Goal: Transaction & Acquisition: Purchase product/service

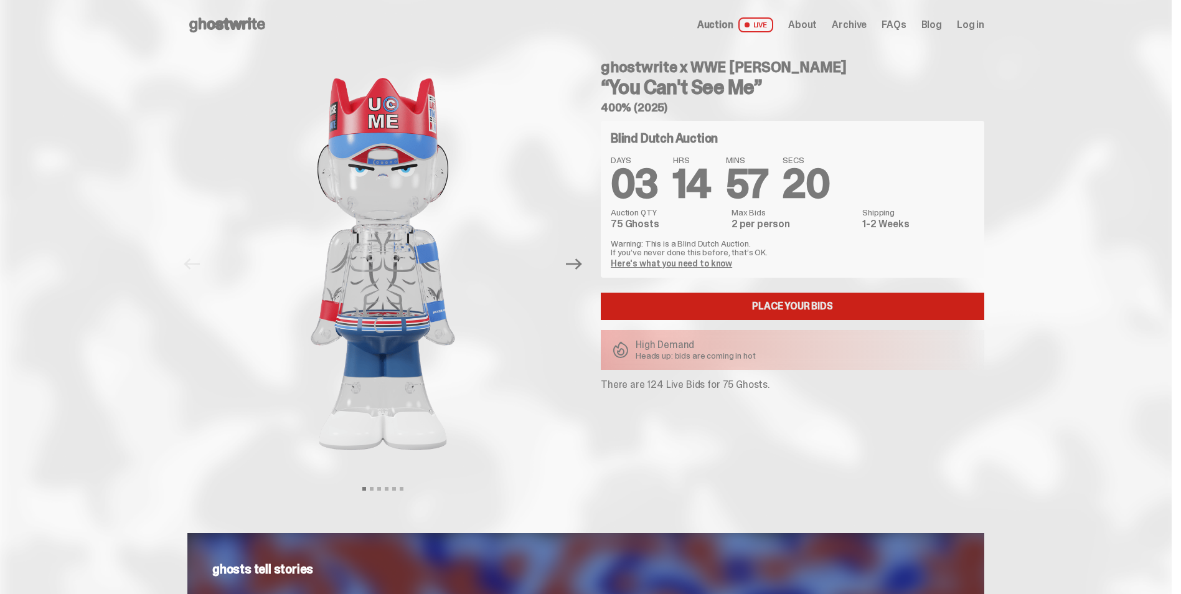
click at [734, 305] on link "Place your Bids" at bounding box center [793, 306] width 384 height 27
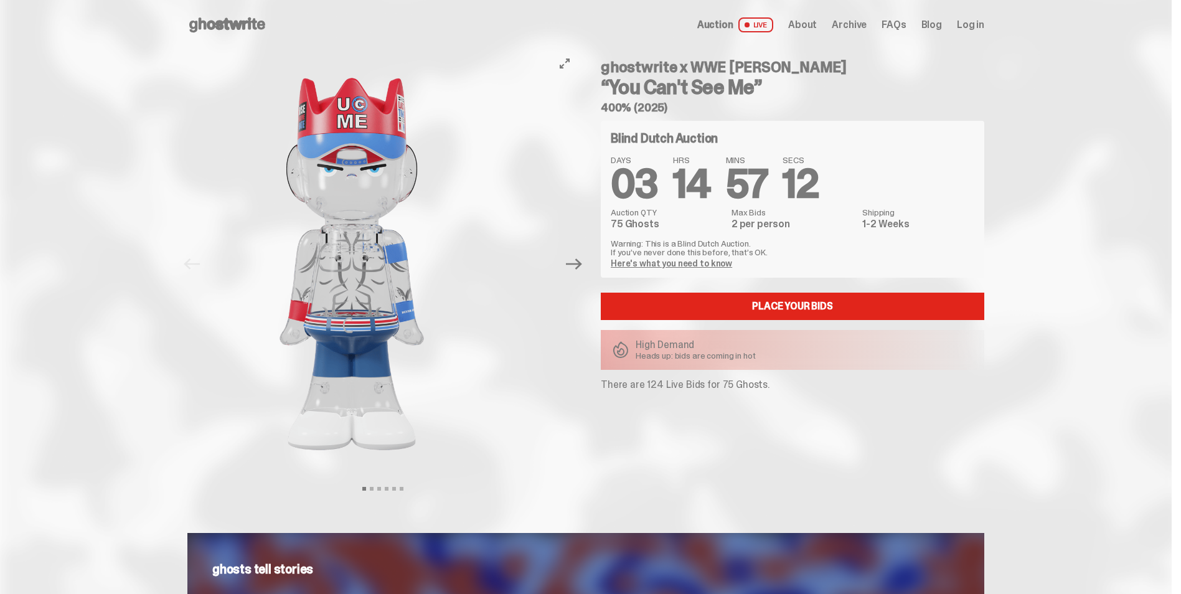
click at [311, 372] on img at bounding box center [352, 264] width 343 height 428
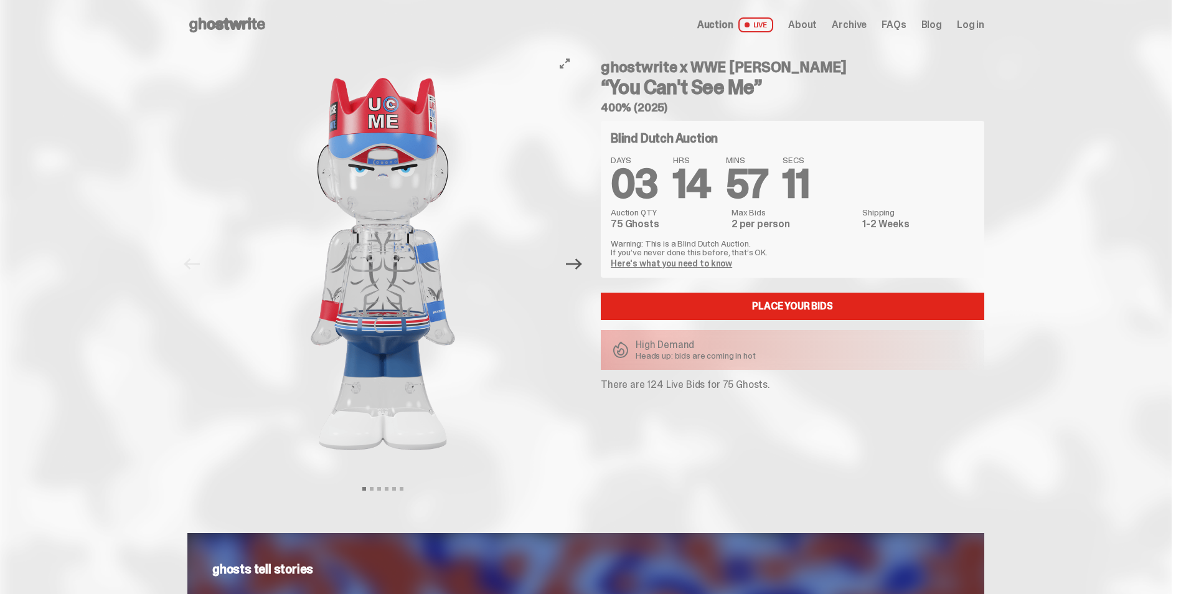
click at [579, 260] on icon "Next" at bounding box center [574, 264] width 16 height 16
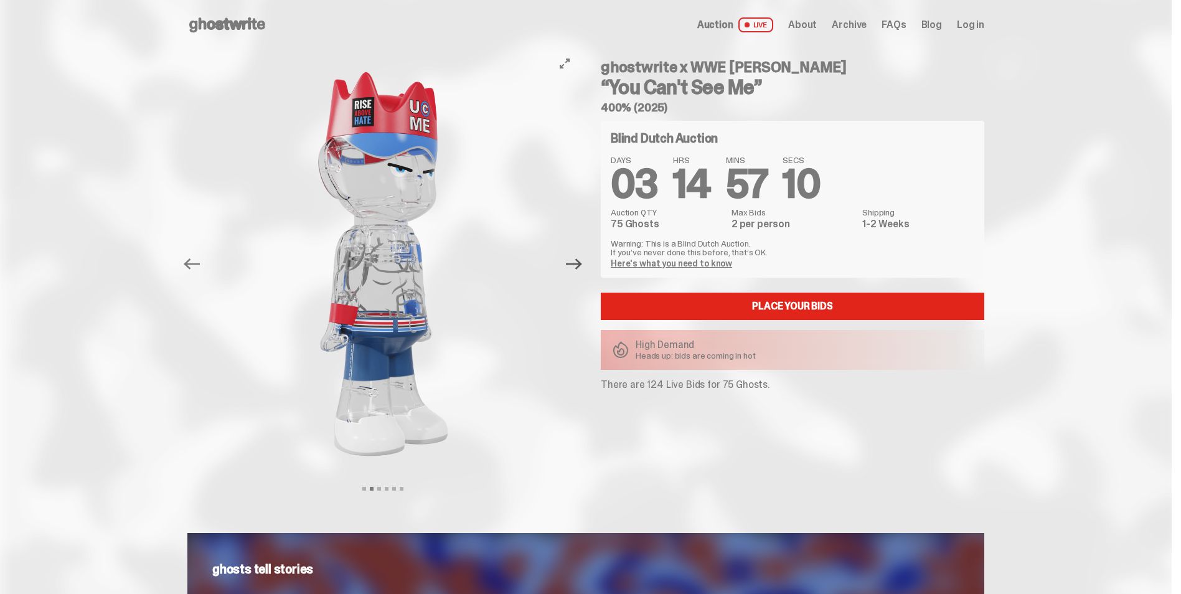
click at [579, 260] on icon "Next" at bounding box center [574, 264] width 16 height 16
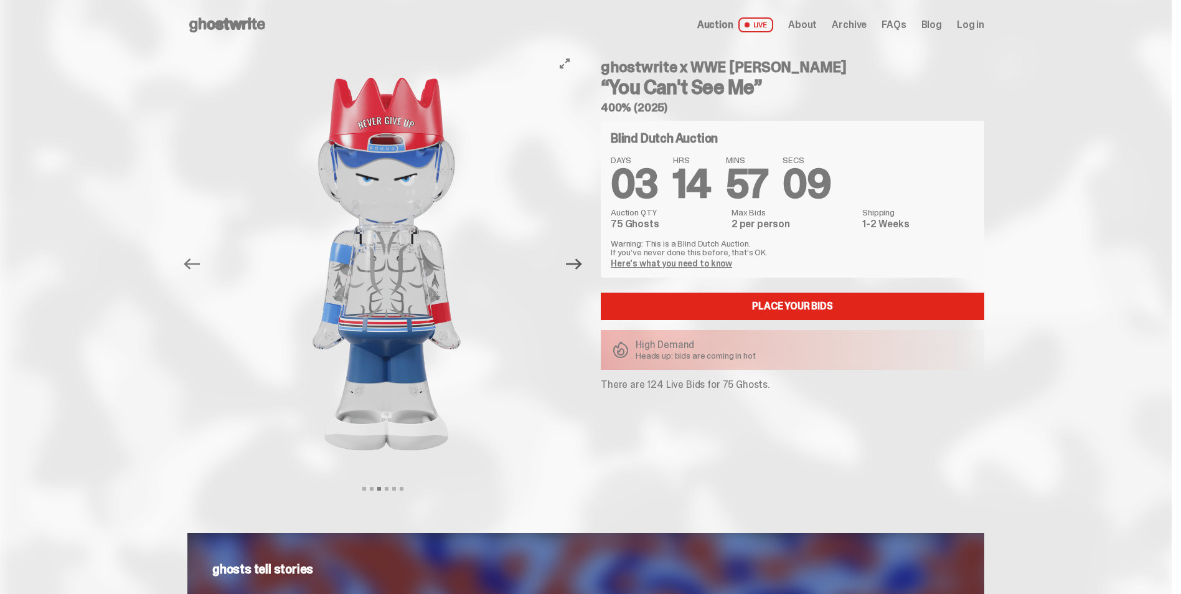
click at [580, 260] on icon "Next" at bounding box center [574, 264] width 16 height 16
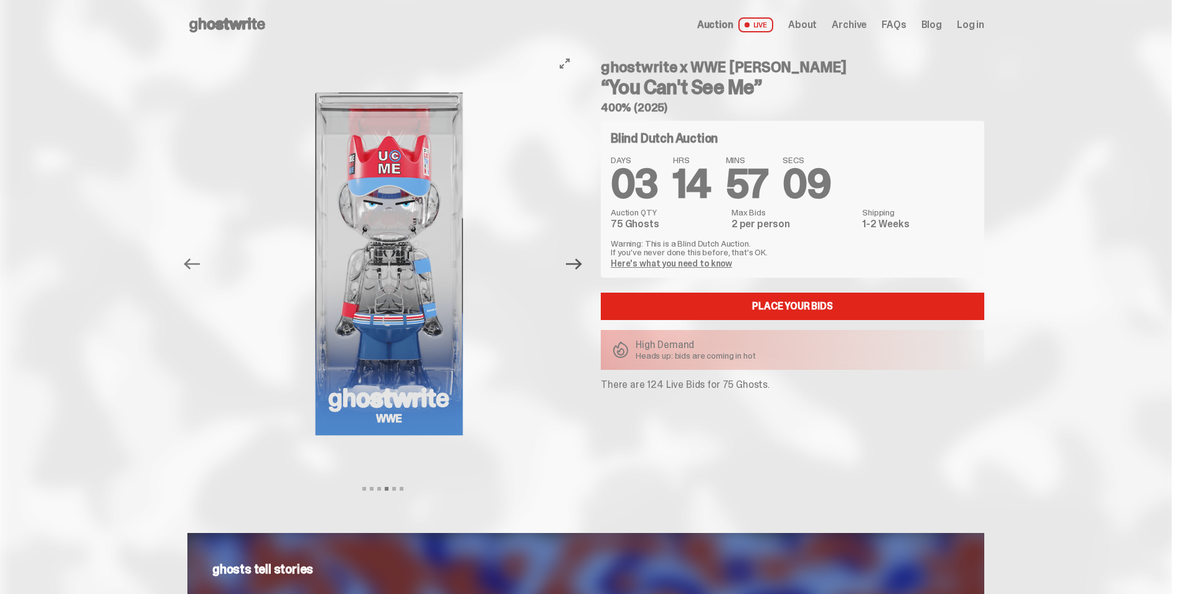
click at [581, 260] on icon "Next" at bounding box center [574, 263] width 16 height 11
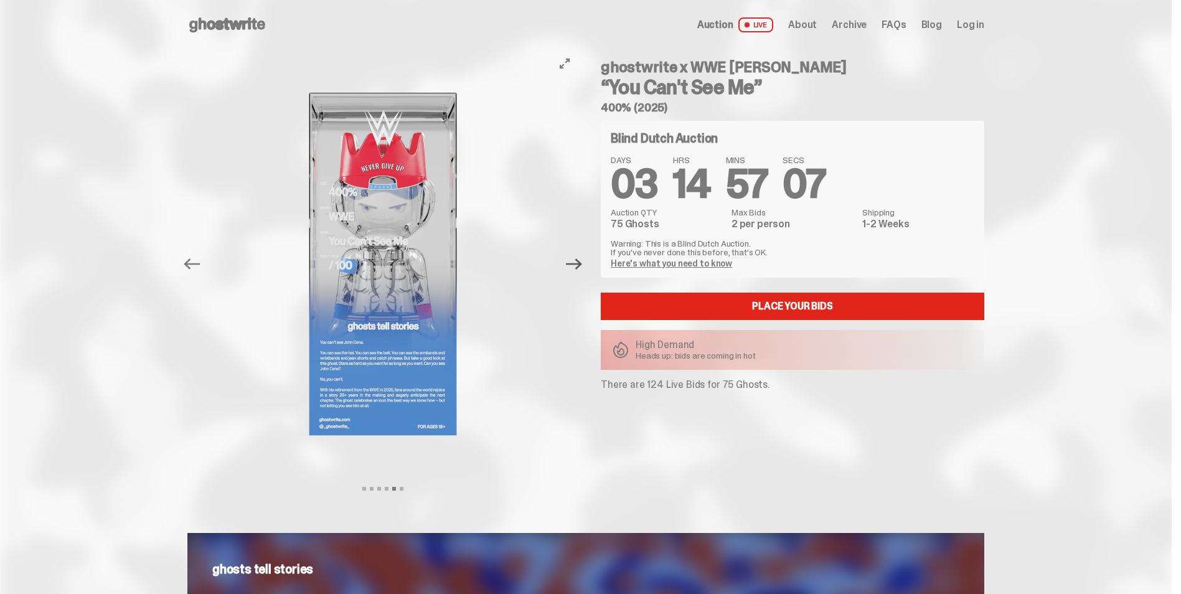
click at [581, 260] on icon "Next" at bounding box center [574, 263] width 16 height 11
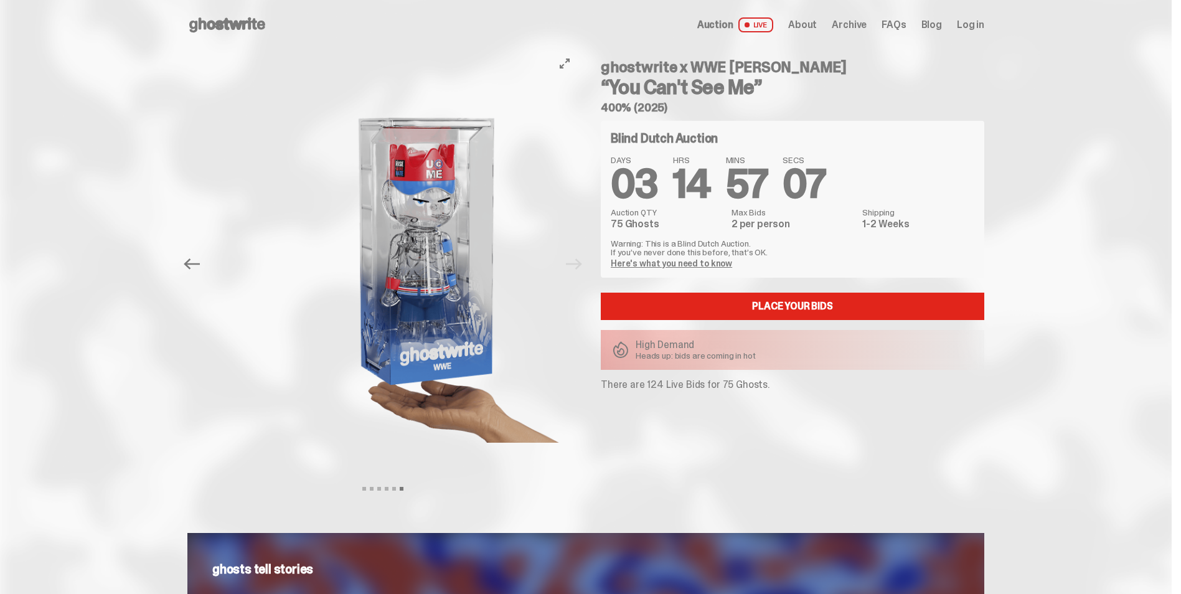
click at [581, 260] on img at bounding box center [428, 264] width 343 height 428
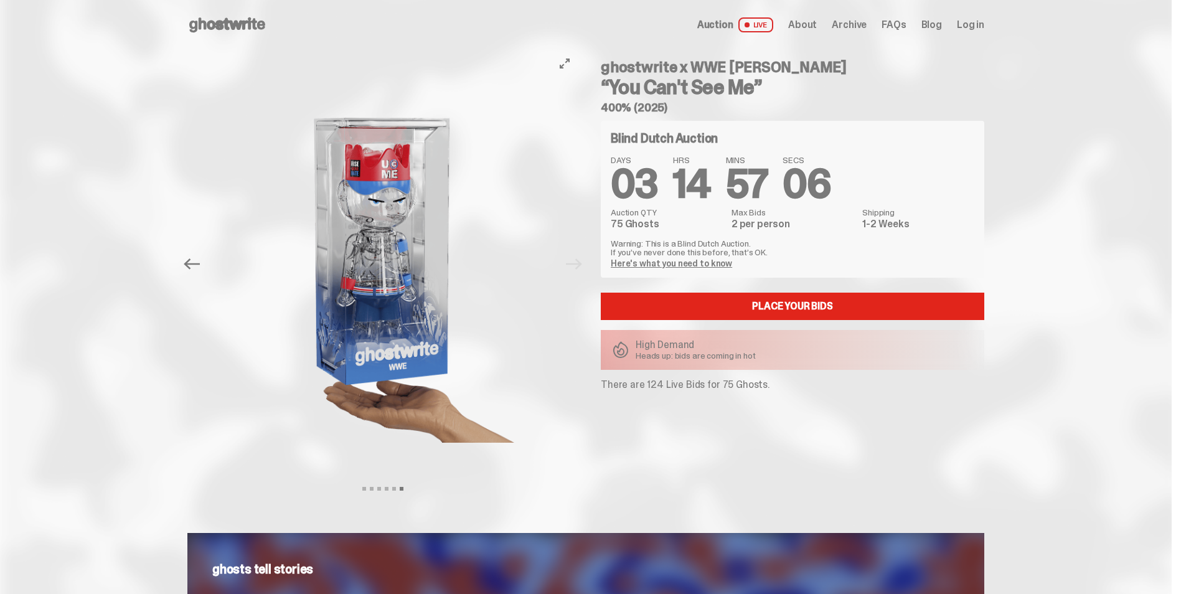
click at [579, 260] on div at bounding box center [383, 264] width 391 height 428
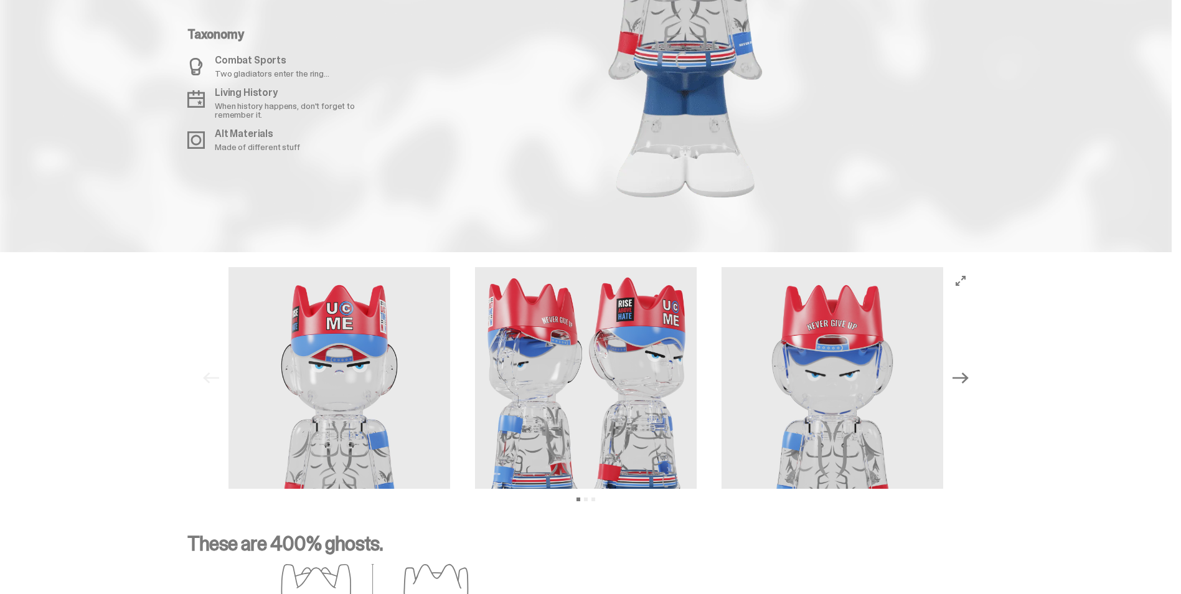
scroll to position [1619, 0]
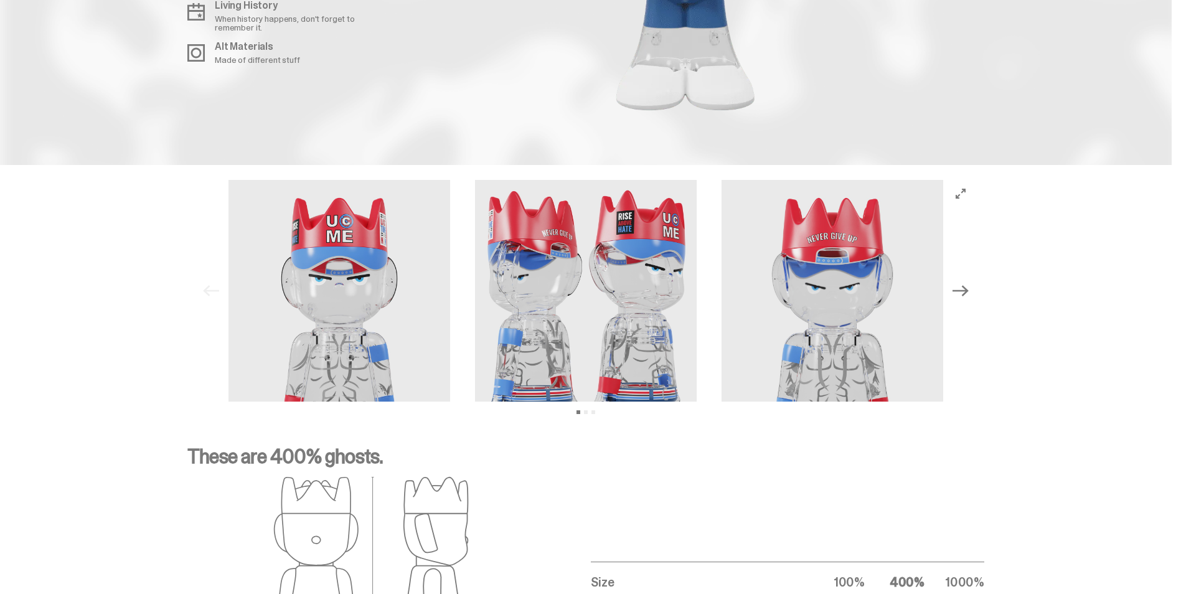
click at [975, 291] on button "Next" at bounding box center [960, 290] width 27 height 27
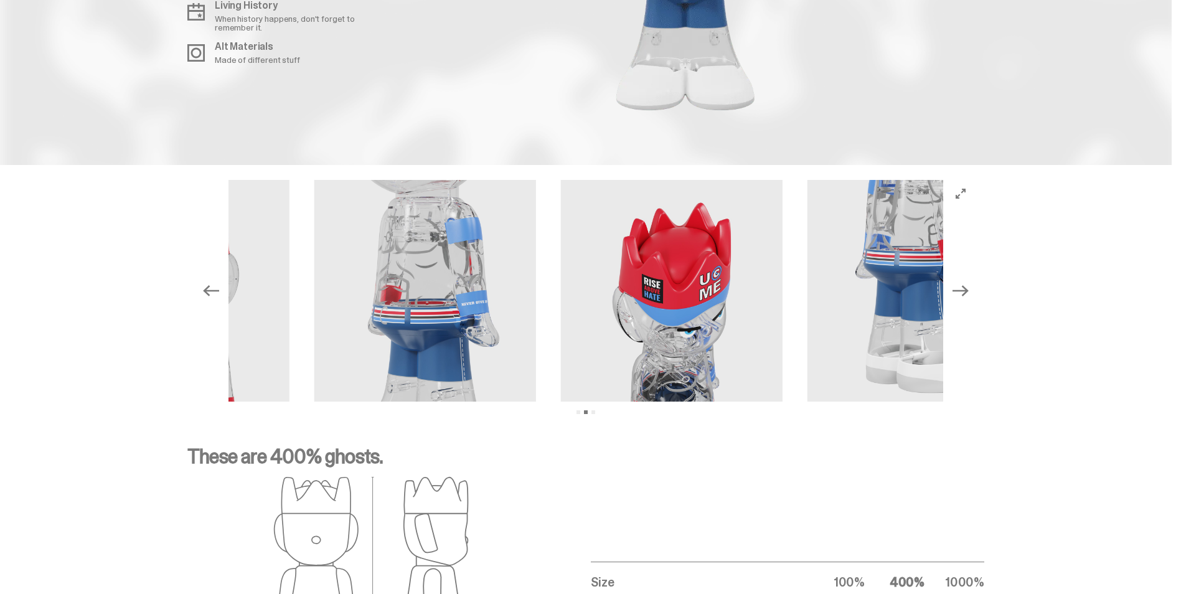
click at [969, 291] on icon "Next" at bounding box center [961, 290] width 16 height 11
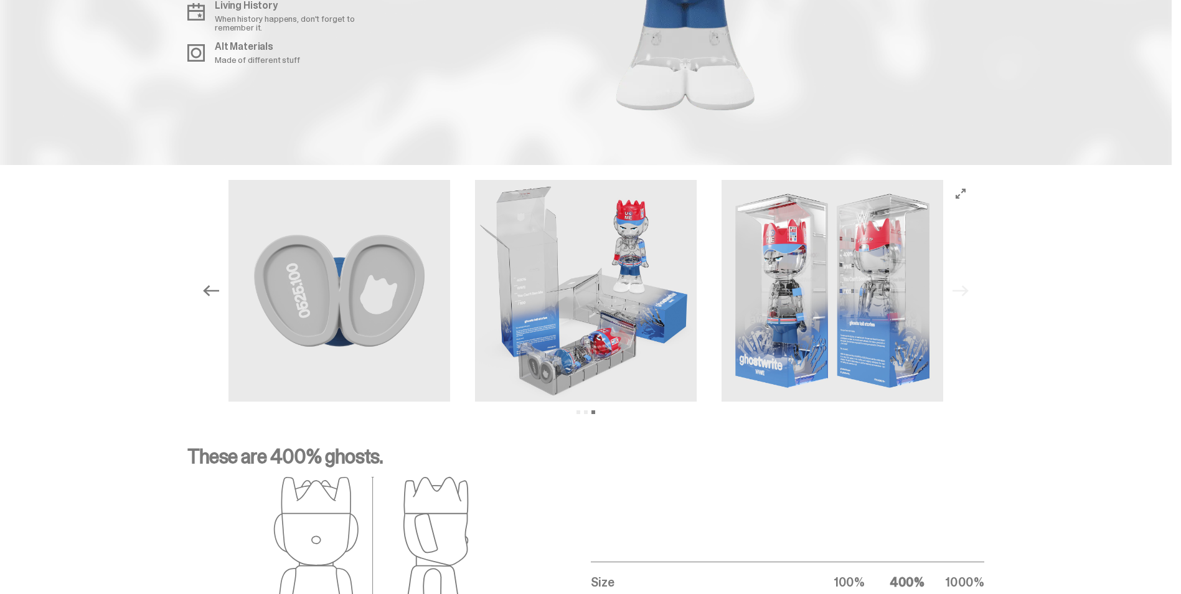
click at [973, 291] on div "Previous Next View slide 1 View slide 2 View slide 3" at bounding box center [585, 291] width 777 height 222
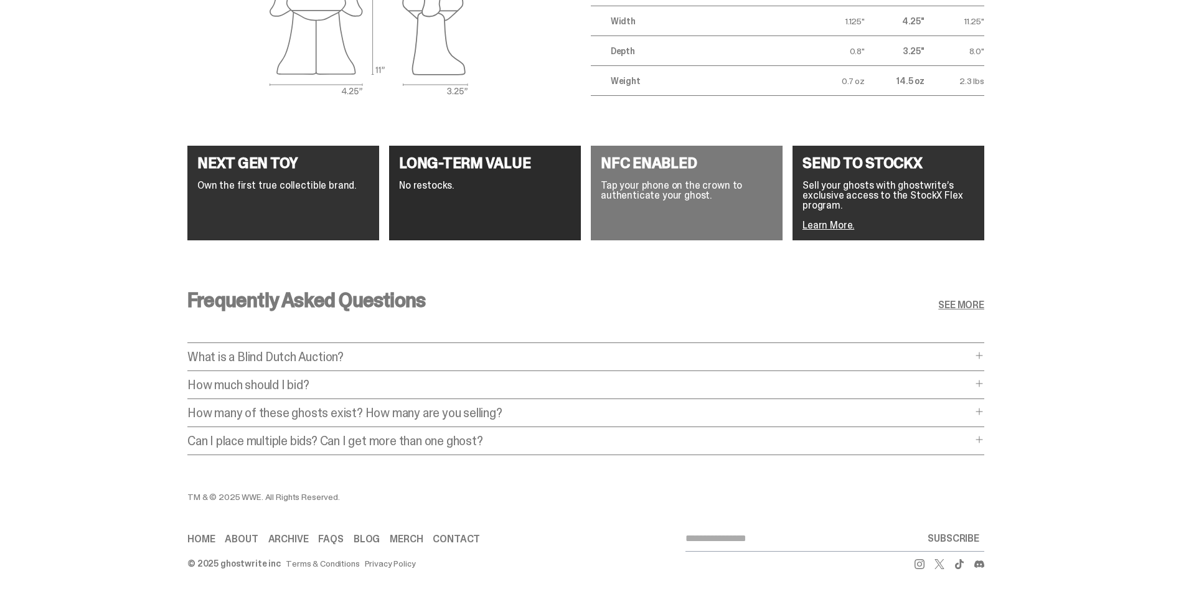
scroll to position [2254, 0]
click at [426, 379] on p "How much should I bid?" at bounding box center [579, 385] width 785 height 12
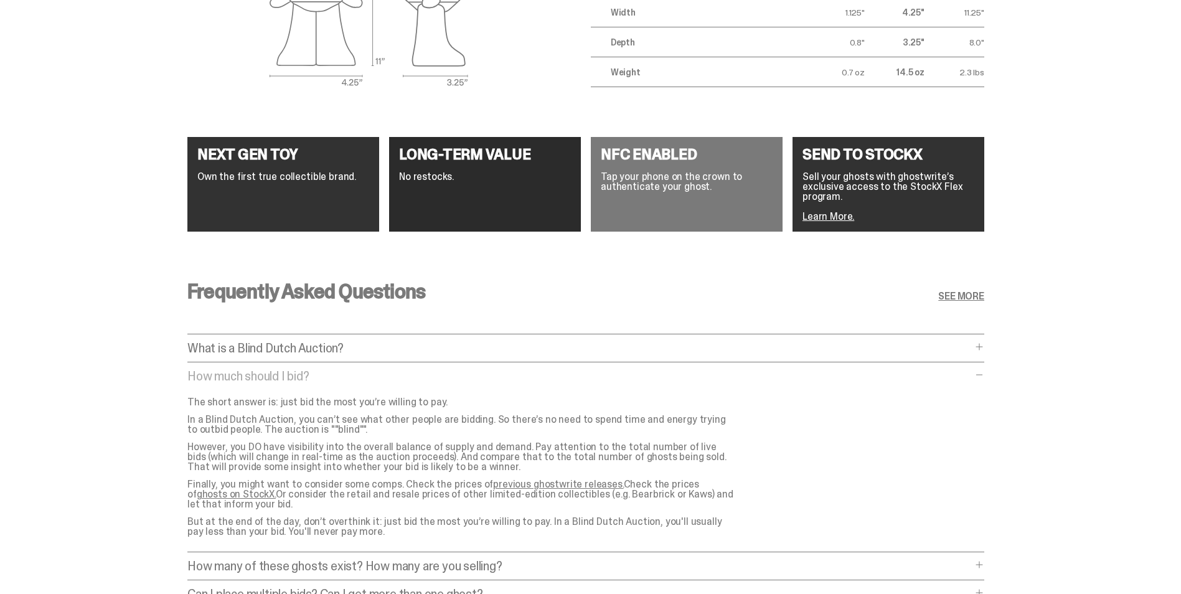
click at [410, 348] on p "What is a Blind Dutch Auction?" at bounding box center [579, 348] width 785 height 12
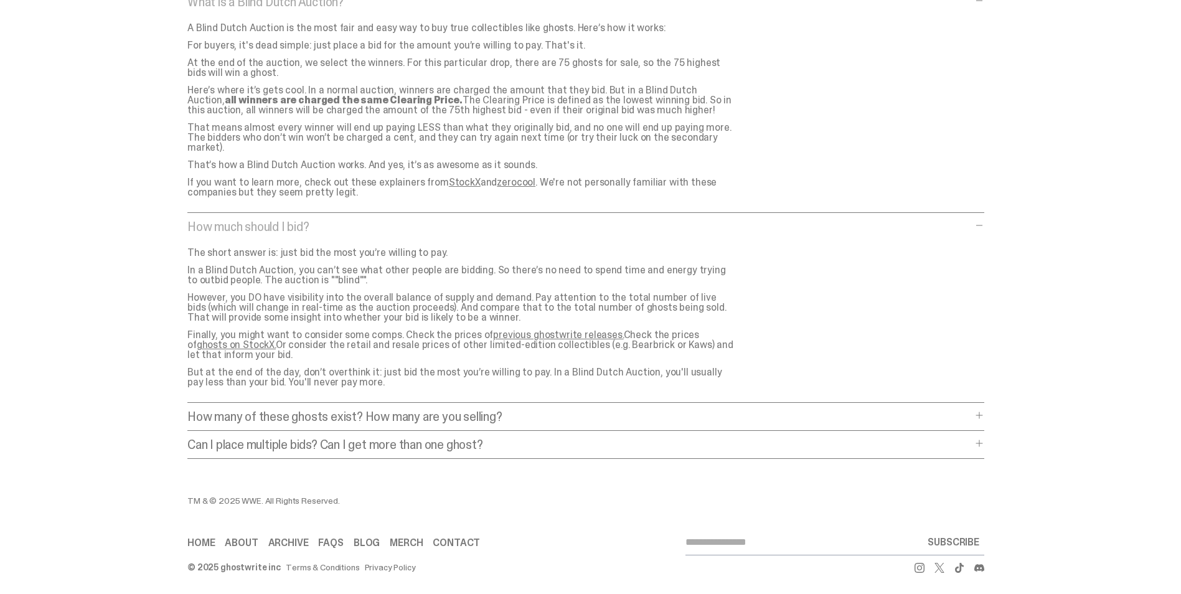
scroll to position [2531, 0]
click at [441, 410] on p "How many of these ghosts exist? How many are you selling?" at bounding box center [579, 414] width 785 height 12
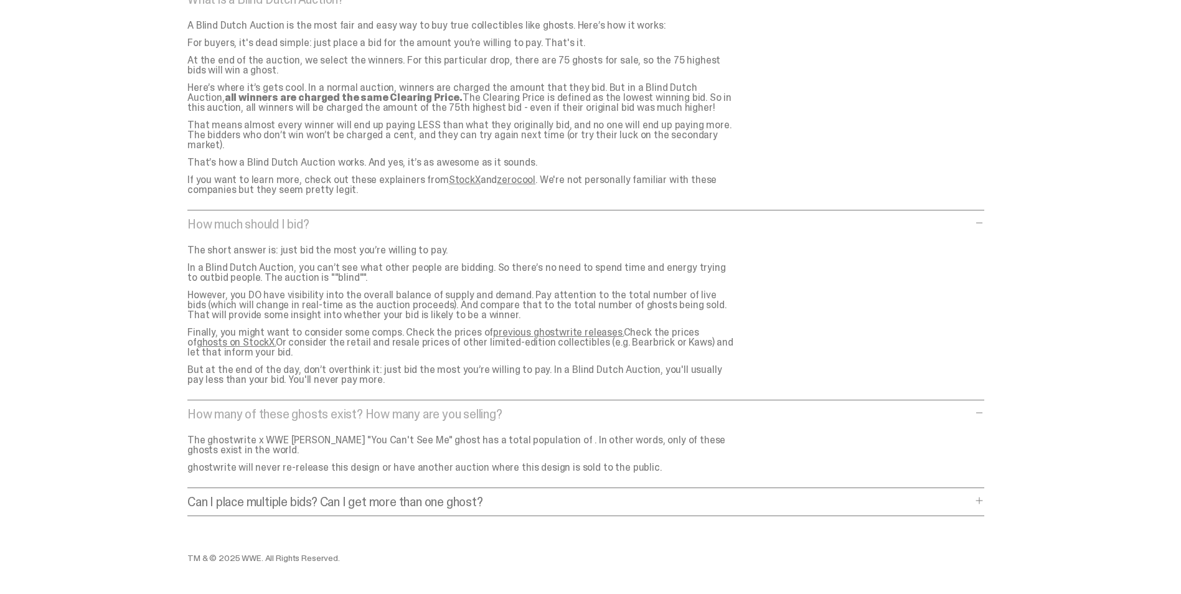
scroll to position [2591, 0]
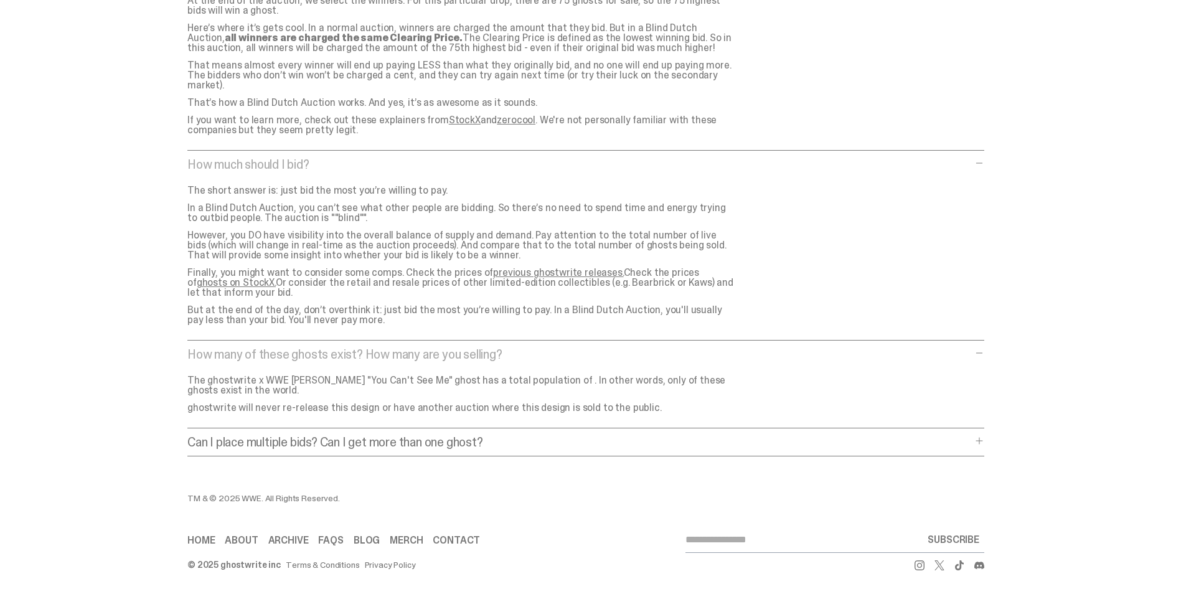
click at [673, 436] on p "Can I place multiple bids? Can I get more than one ghost?" at bounding box center [579, 442] width 785 height 12
